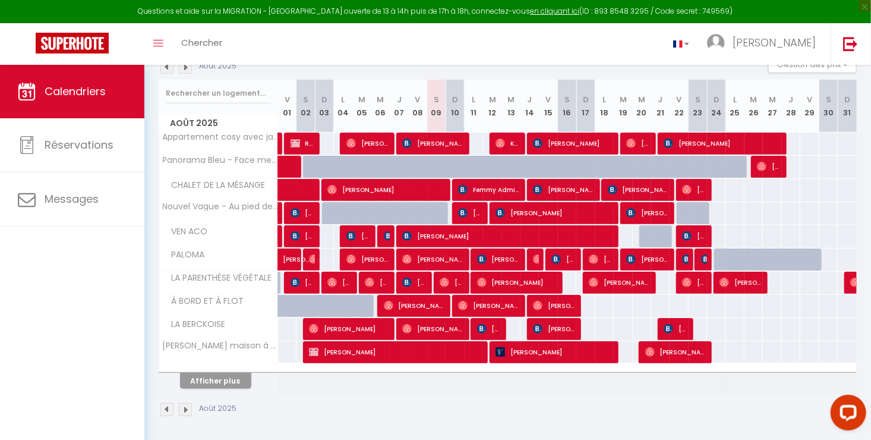
click at [217, 388] on th "Afficher plus" at bounding box center [218, 379] width 119 height 30
click at [219, 379] on button "Afficher plus" at bounding box center [215, 381] width 71 height 16
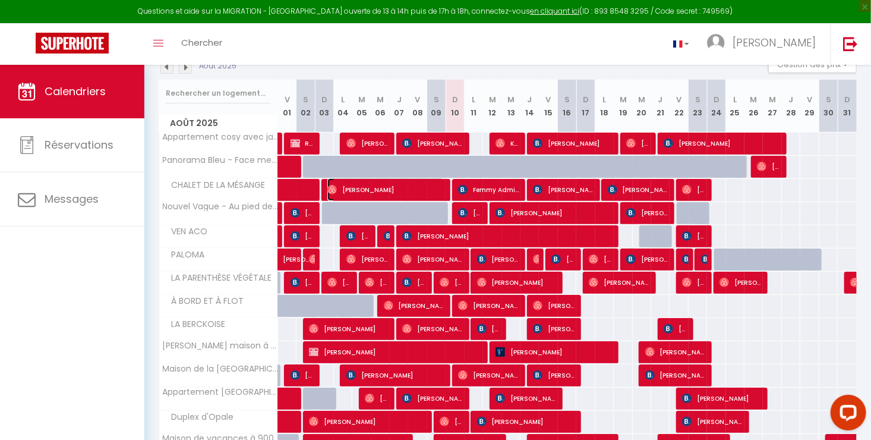
click at [435, 191] on span "[PERSON_NAME]" at bounding box center [386, 189] width 117 height 23
select select "OK"
select select "0"
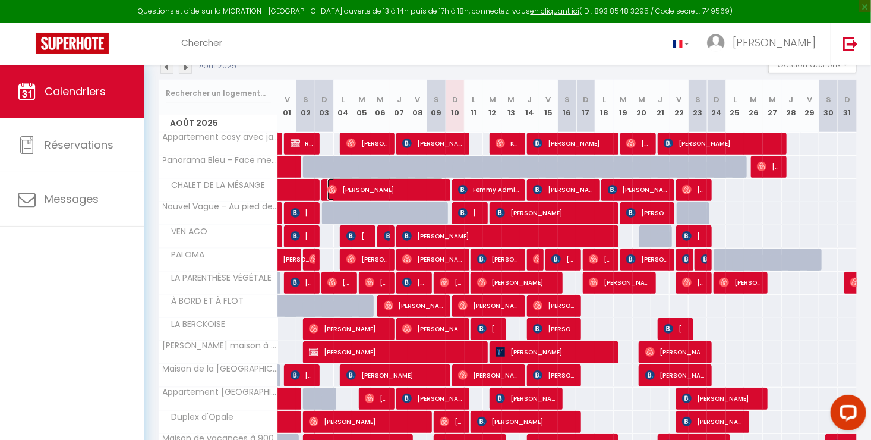
select select "1"
select select
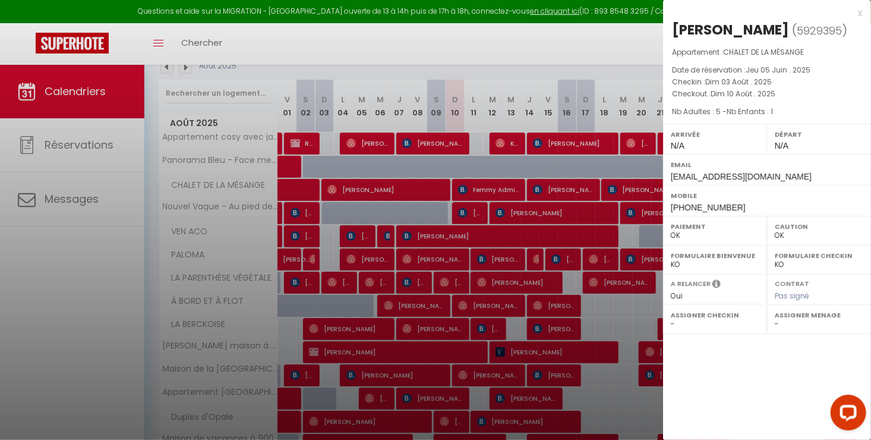
click at [131, 246] on div at bounding box center [435, 220] width 871 height 440
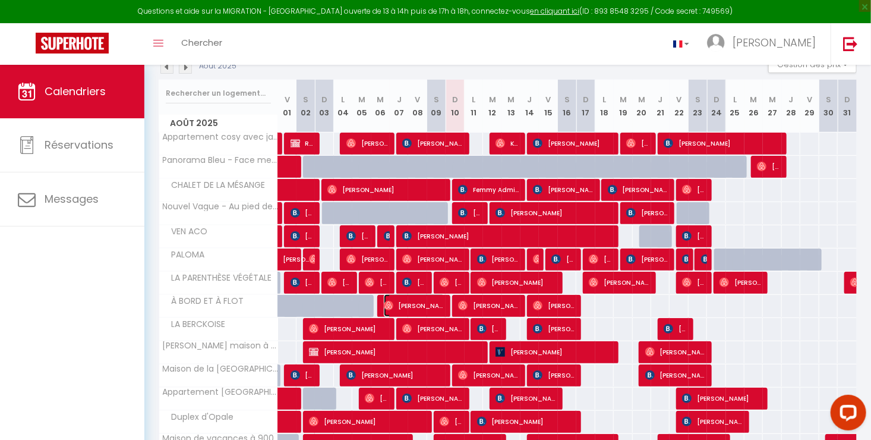
click at [441, 303] on span "Mohamed Hamad" at bounding box center [414, 305] width 61 height 23
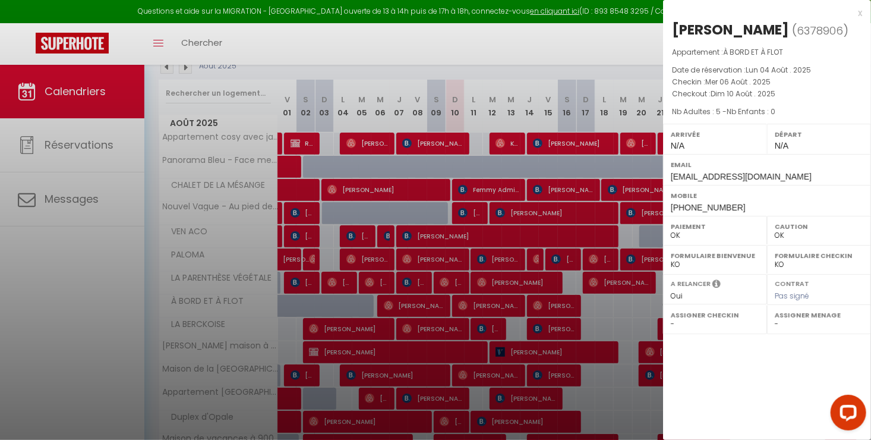
click at [490, 297] on div at bounding box center [435, 220] width 871 height 440
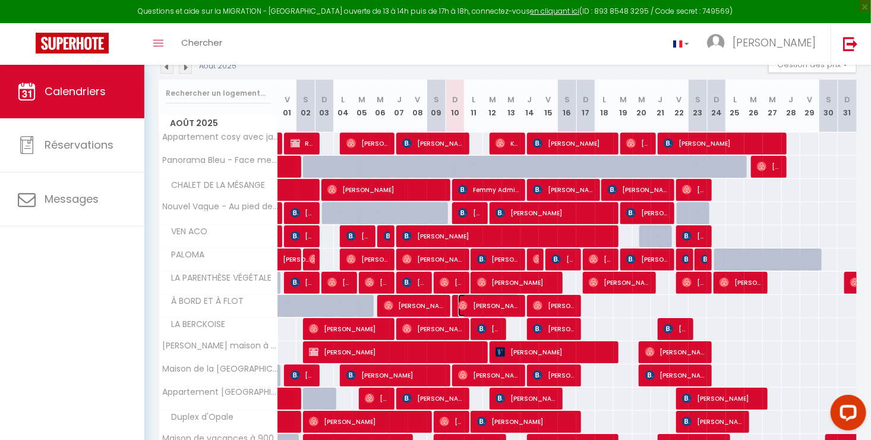
click at [490, 297] on span "Michael Scherer" at bounding box center [488, 305] width 61 height 23
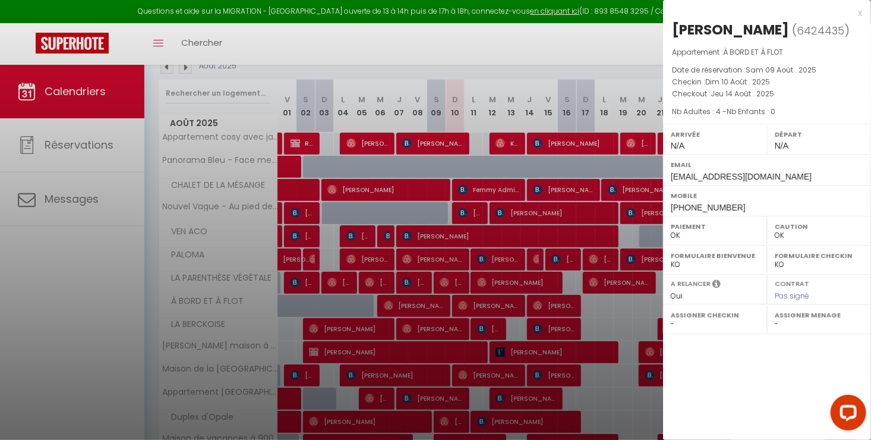
click at [490, 297] on div at bounding box center [435, 220] width 871 height 440
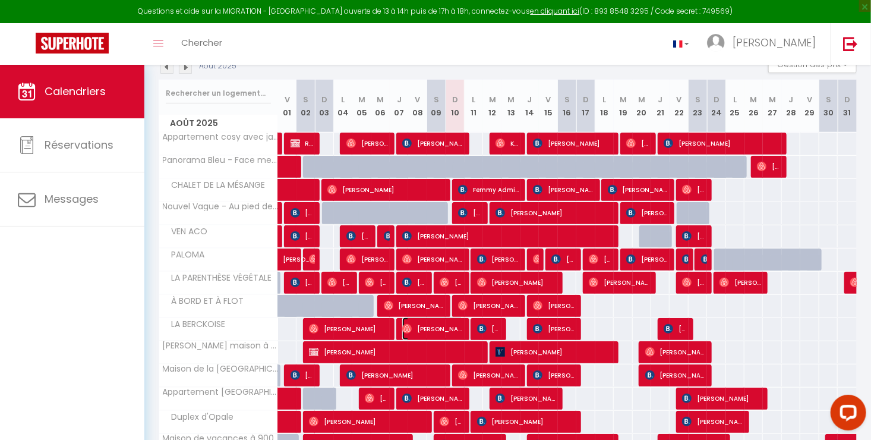
click at [455, 335] on span "Giorgio Coccolini" at bounding box center [432, 328] width 61 height 23
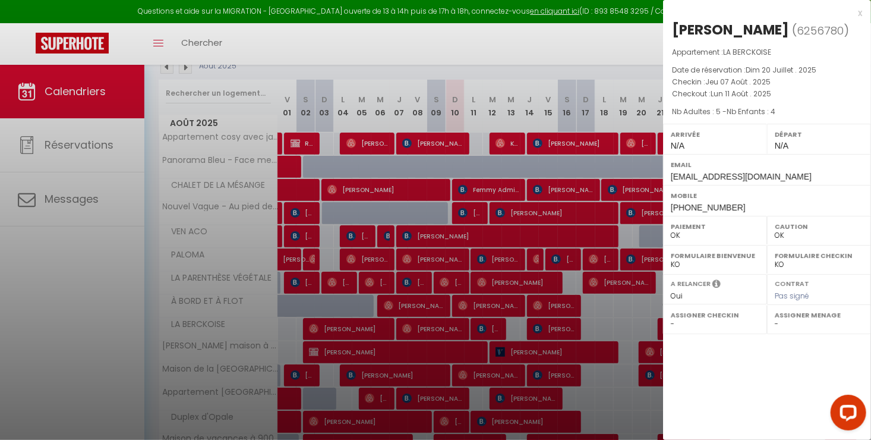
click at [455, 335] on div at bounding box center [435, 220] width 871 height 440
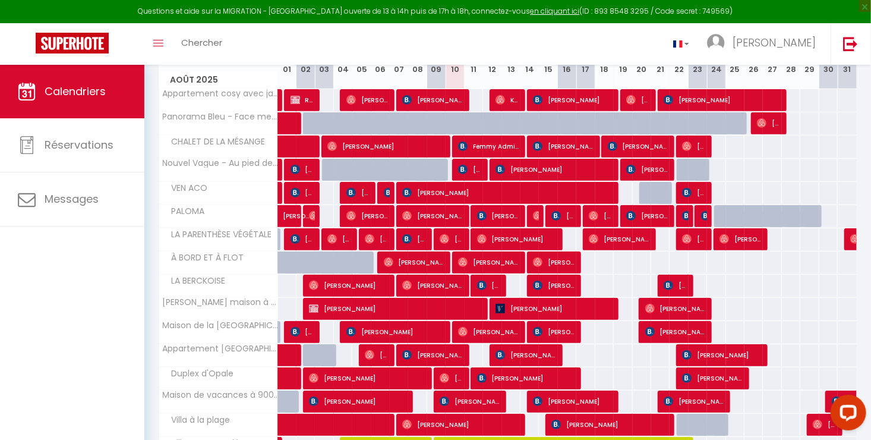
scroll to position [183, 0]
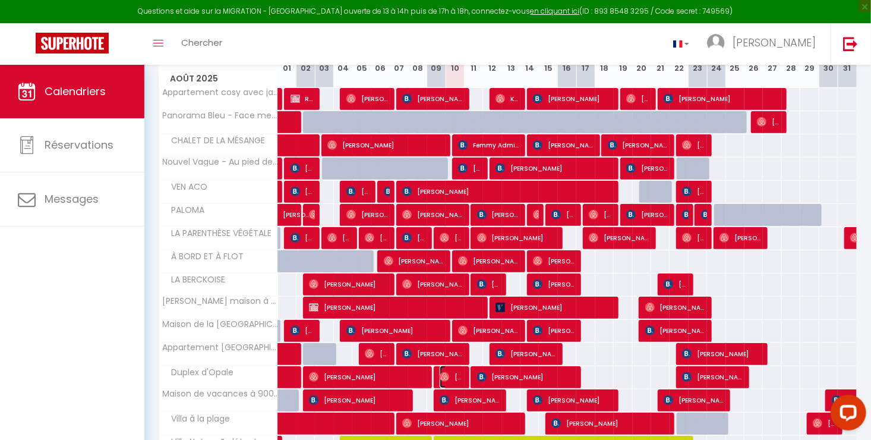
click at [452, 378] on span "[PERSON_NAME]" at bounding box center [452, 377] width 24 height 23
select select "5939"
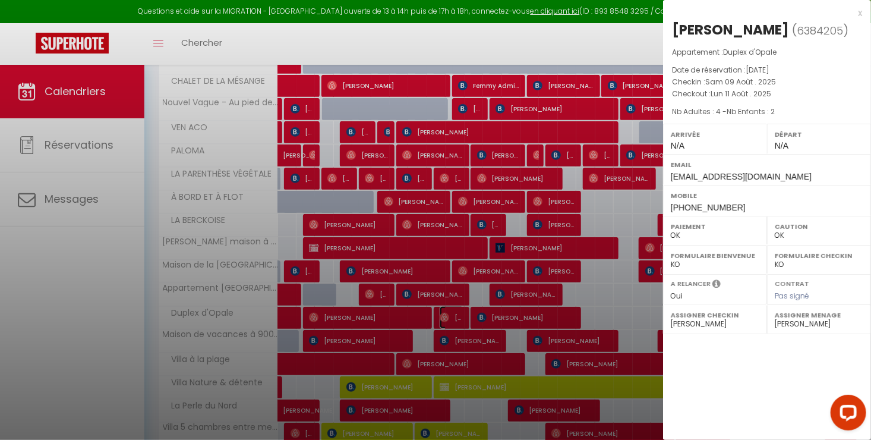
scroll to position [243, 0]
click at [419, 388] on div at bounding box center [435, 220] width 871 height 440
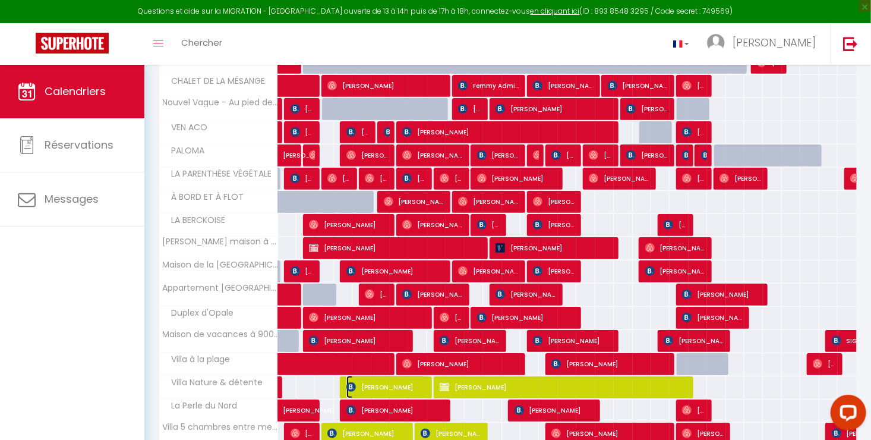
click at [419, 388] on span "véronique ercole" at bounding box center [387, 387] width 80 height 23
select select "15998"
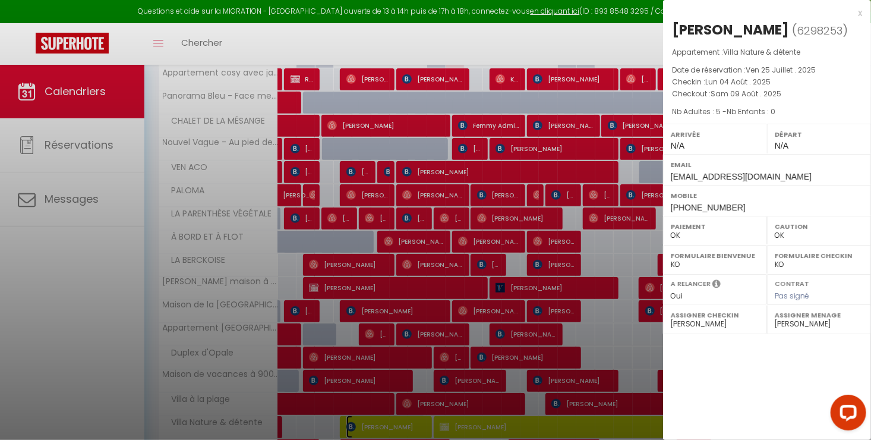
scroll to position [202, 0]
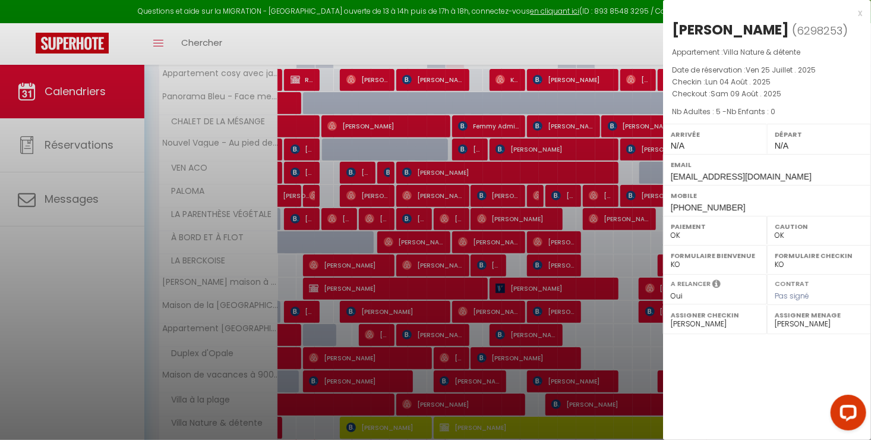
click at [421, 240] on div at bounding box center [435, 220] width 871 height 440
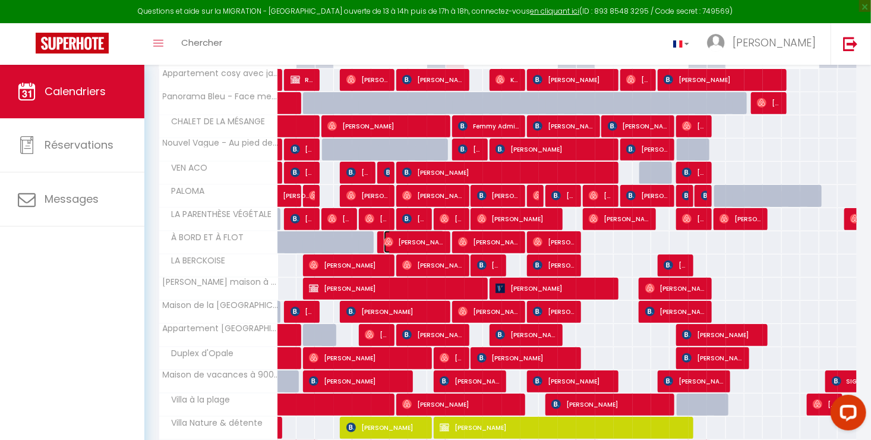
click at [421, 240] on span "Mohamed Hamad" at bounding box center [414, 242] width 61 height 23
select select
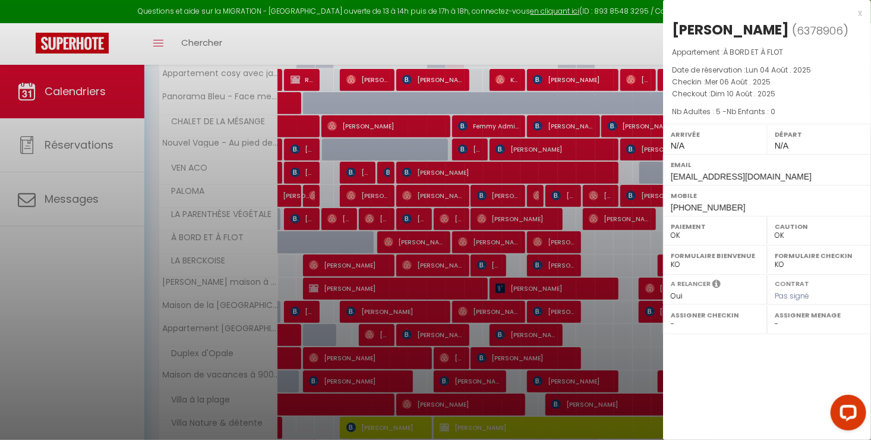
click at [480, 237] on div at bounding box center [435, 220] width 871 height 440
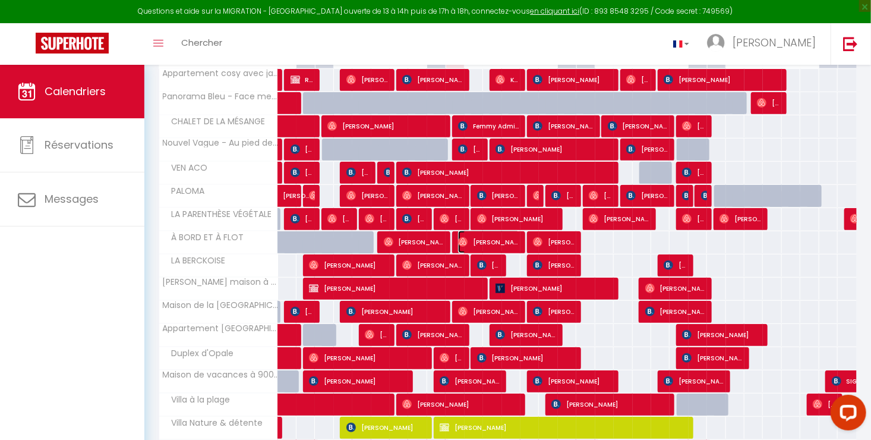
click at [480, 237] on span "Michael Scherer" at bounding box center [488, 242] width 61 height 23
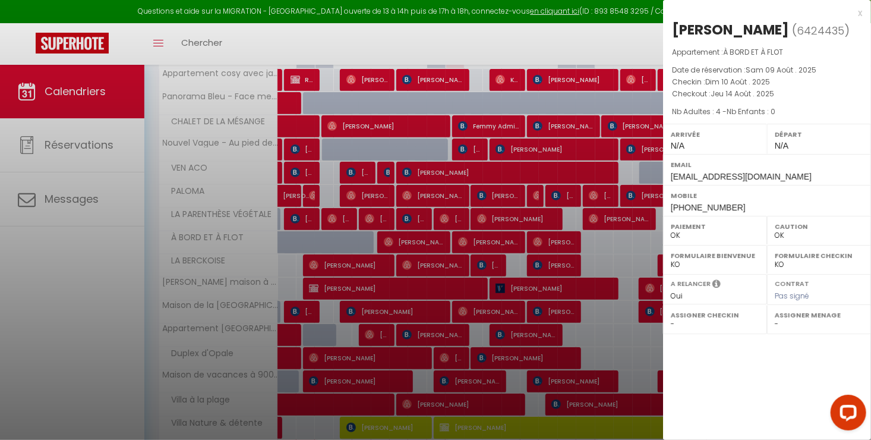
click at [432, 245] on div at bounding box center [435, 220] width 871 height 440
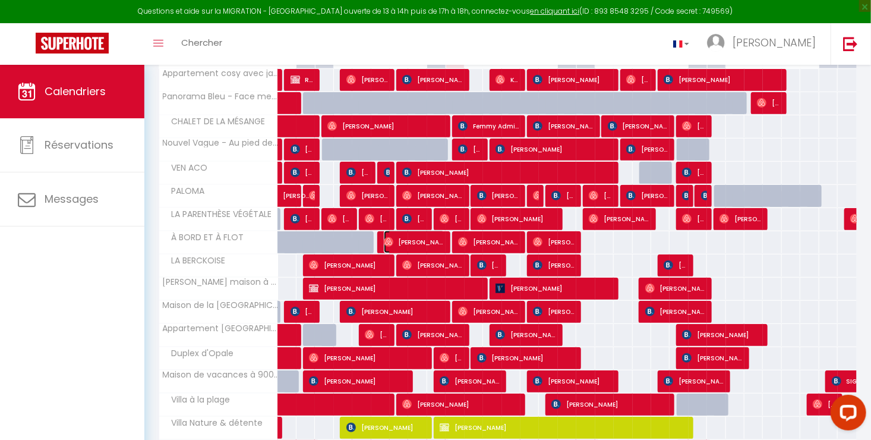
click at [432, 245] on span "Mohamed Hamad" at bounding box center [414, 242] width 61 height 23
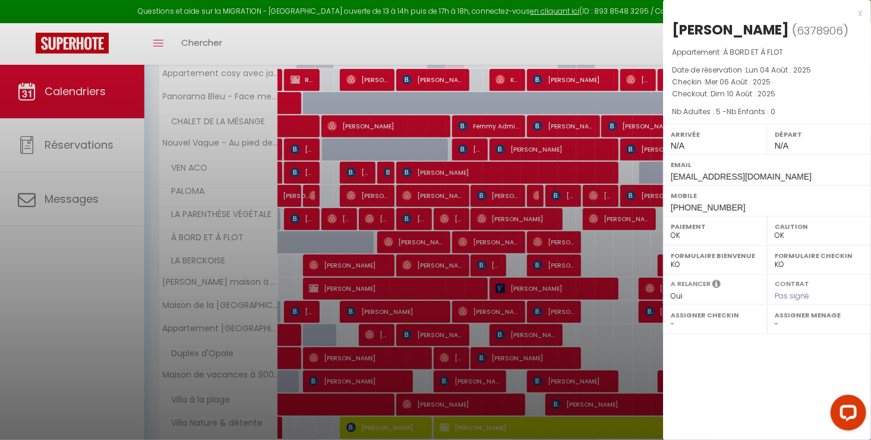
click at [480, 238] on div at bounding box center [435, 220] width 871 height 440
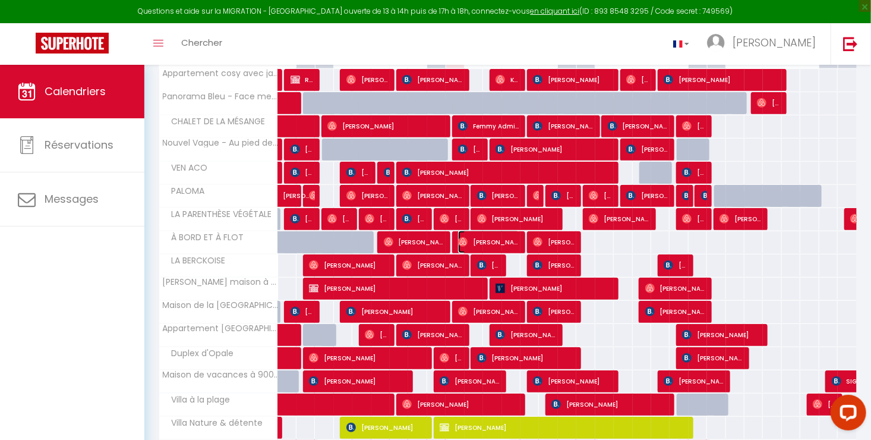
click at [480, 238] on span "Michael Scherer" at bounding box center [488, 242] width 61 height 23
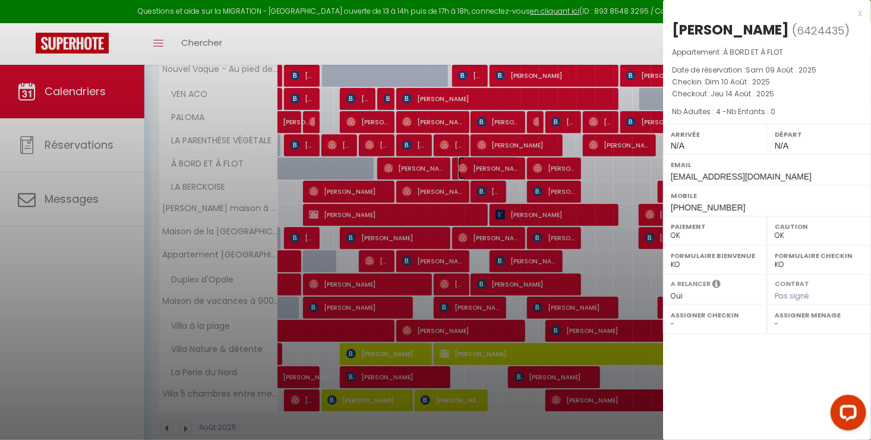
scroll to position [277, 0]
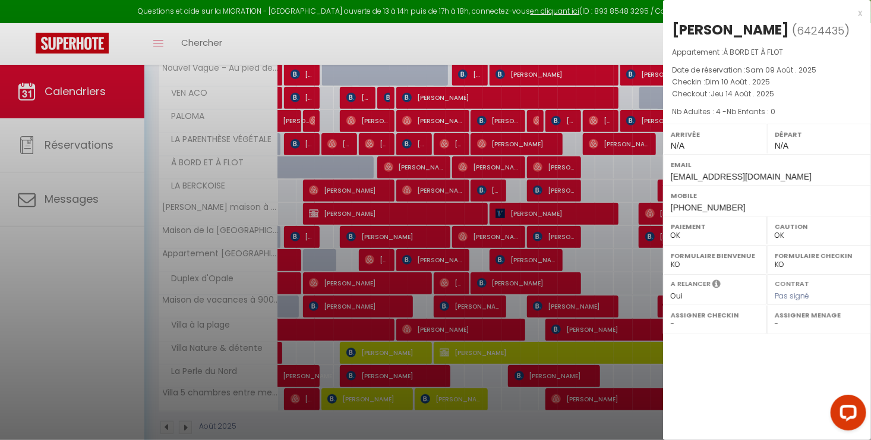
click at [445, 423] on div at bounding box center [435, 220] width 871 height 440
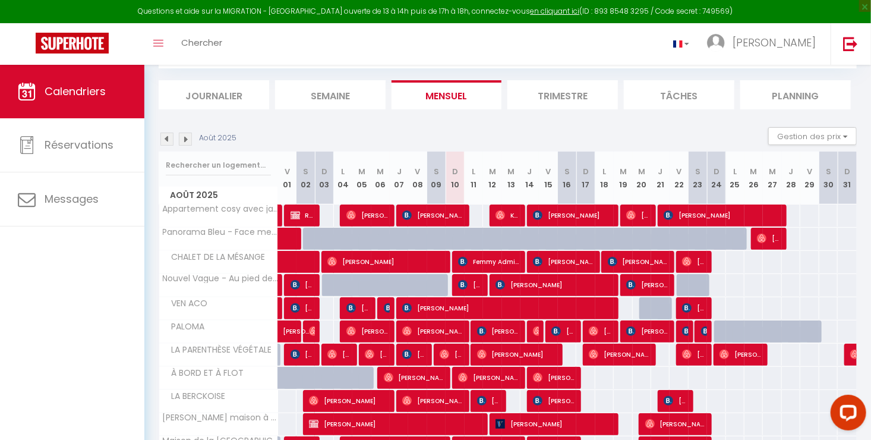
scroll to position [64, 0]
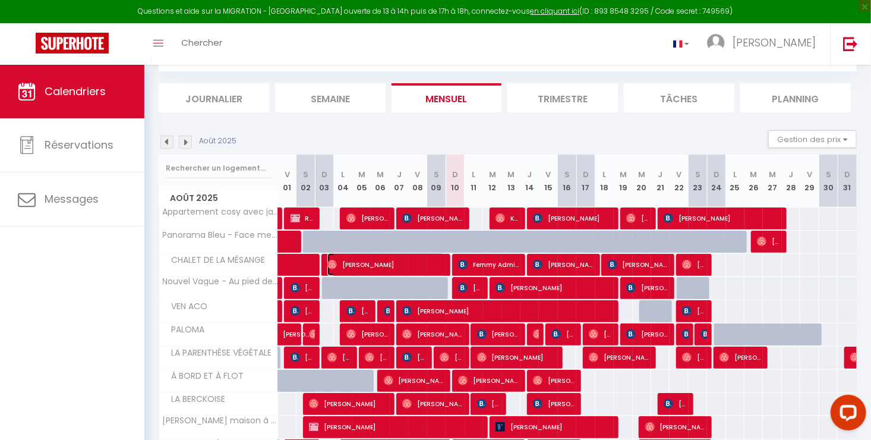
click at [412, 259] on span "[PERSON_NAME]" at bounding box center [386, 264] width 117 height 23
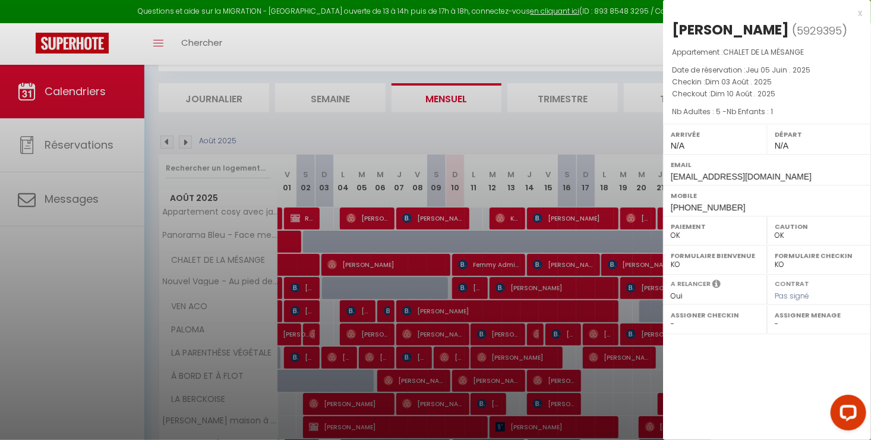
click at [135, 344] on div at bounding box center [435, 220] width 871 height 440
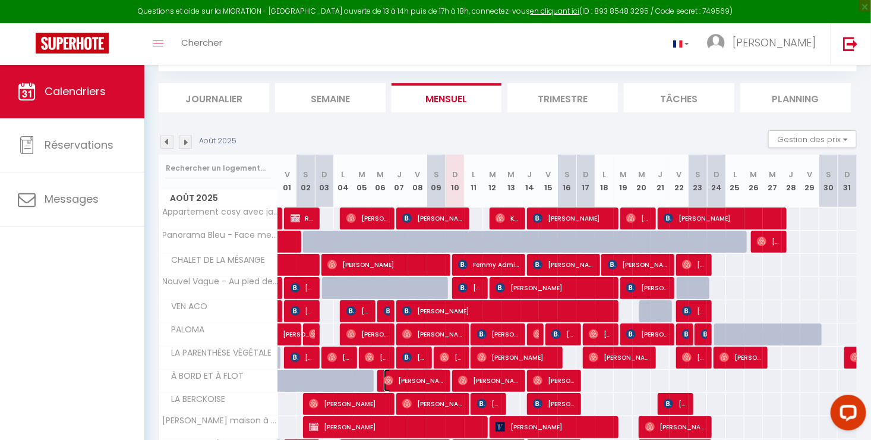
click at [399, 377] on span "Mohamed Hamad" at bounding box center [414, 380] width 61 height 23
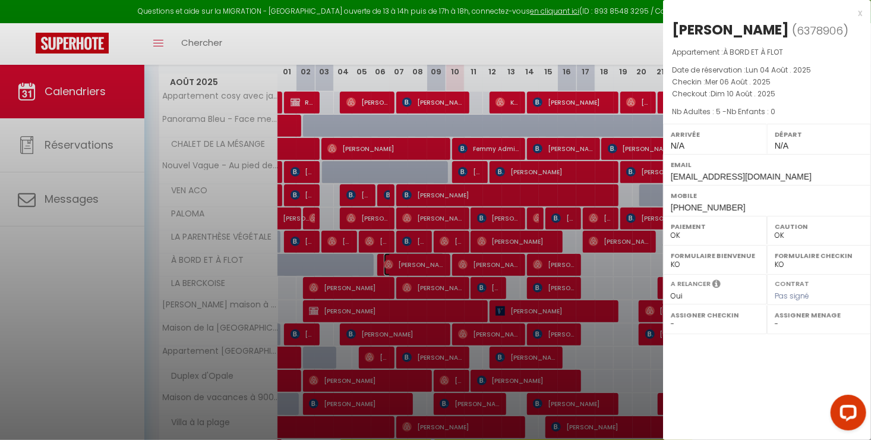
scroll to position [180, 0]
click at [241, 211] on div at bounding box center [435, 220] width 871 height 440
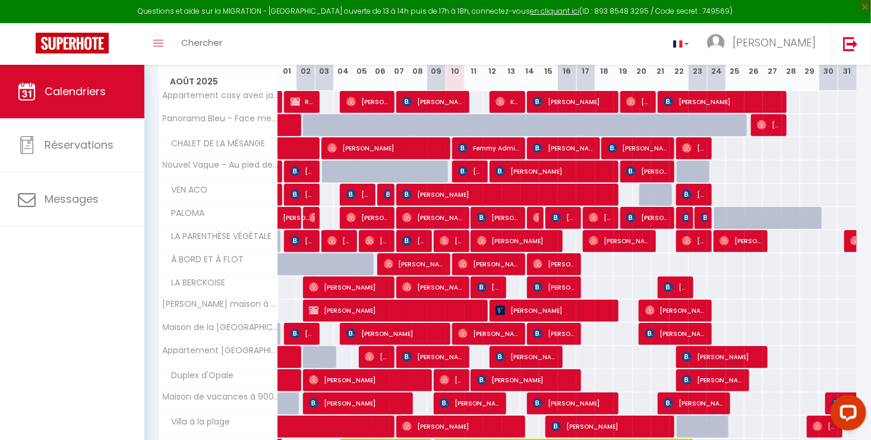
scroll to position [109, 0]
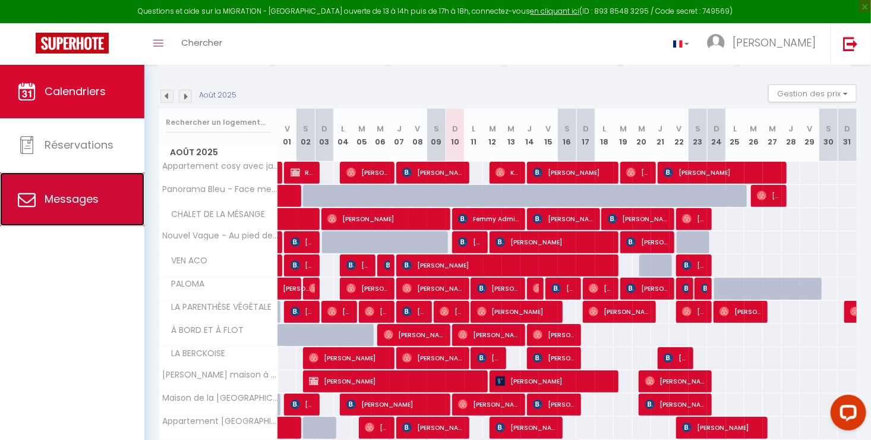
click at [64, 202] on span "Messages" at bounding box center [72, 198] width 54 height 15
select select "message"
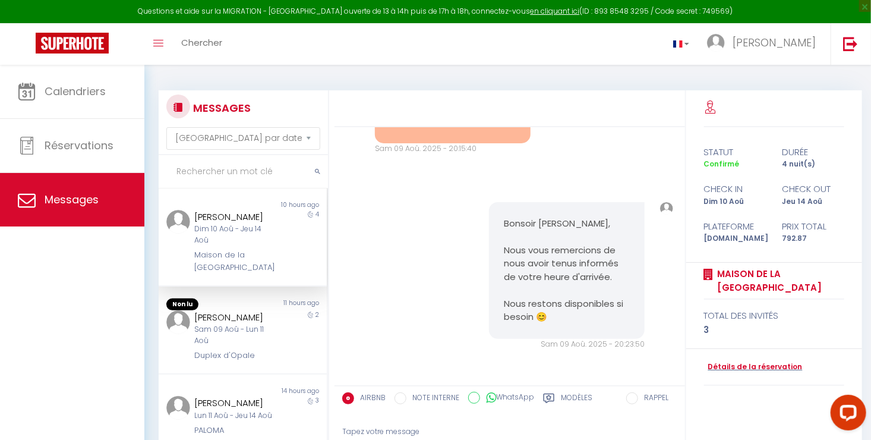
click at [221, 174] on input "text" at bounding box center [243, 171] width 169 height 33
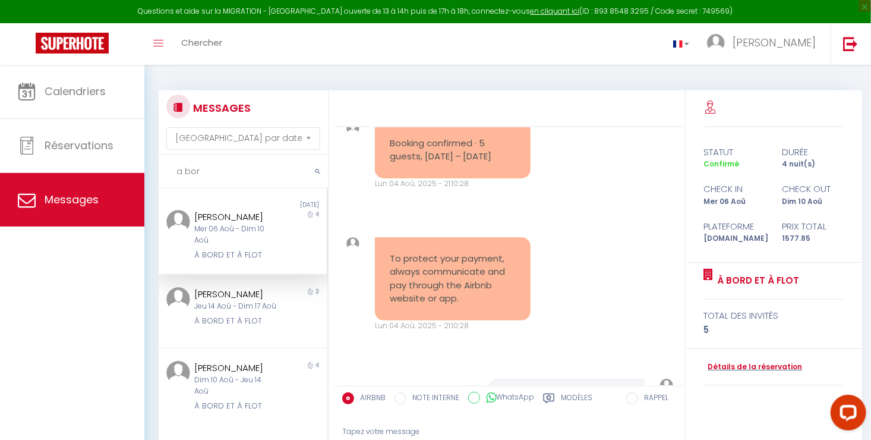
scroll to position [5488, 0]
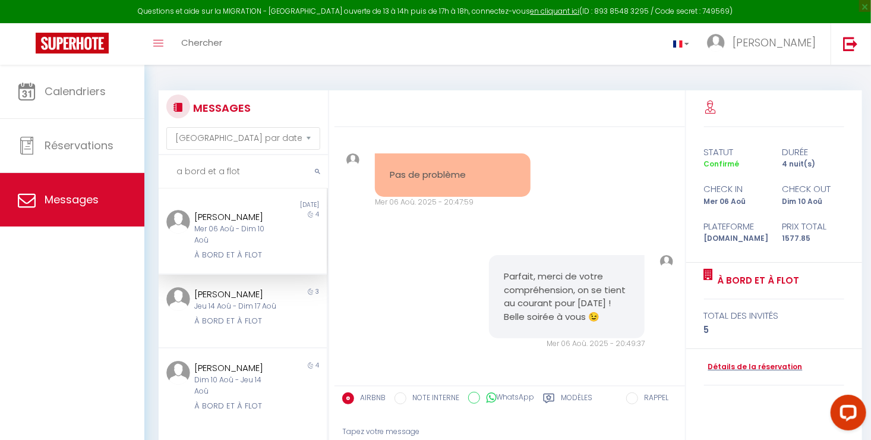
type input "a bord et a flot"
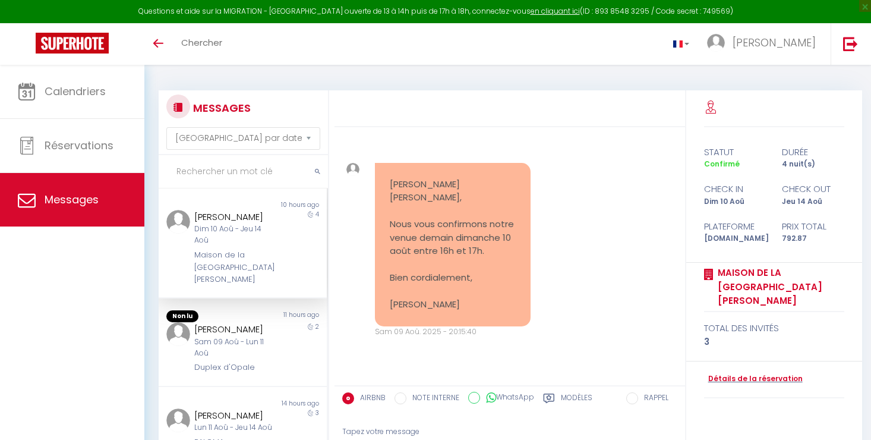
select select "message"
